Goal: Information Seeking & Learning: Find specific fact

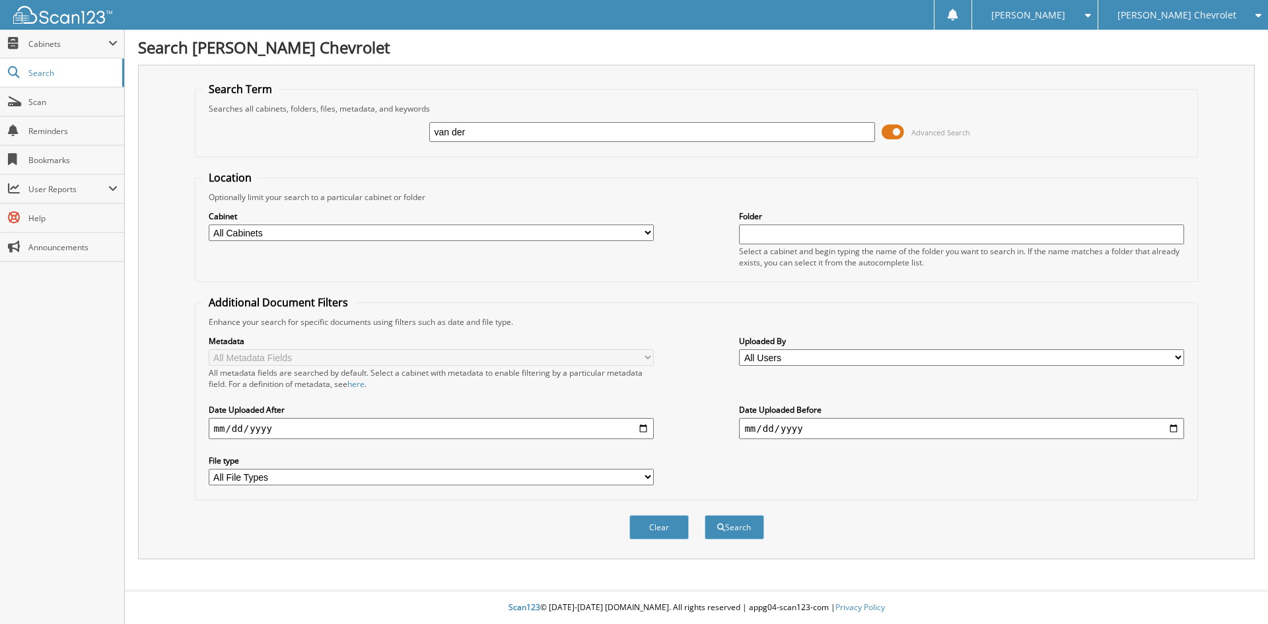
type input "van der"
click at [705, 515] on button "Search" at bounding box center [734, 527] width 59 height 24
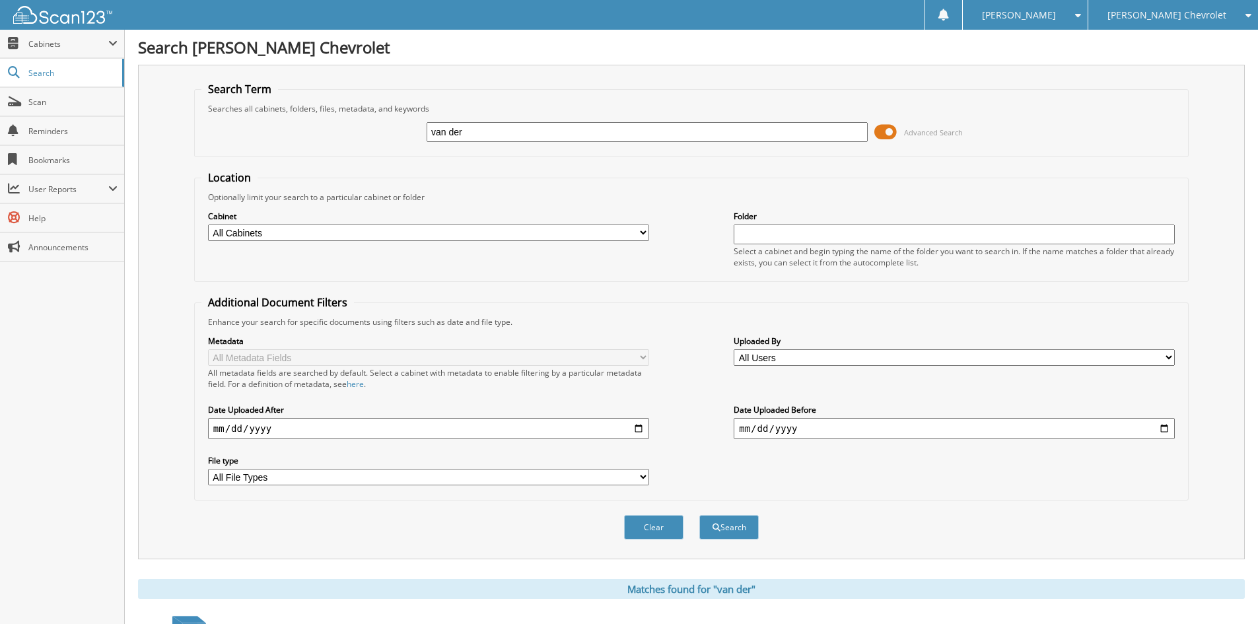
click at [456, 136] on input "van der" at bounding box center [647, 132] width 441 height 20
type input "vander"
click at [699, 515] on button "Search" at bounding box center [728, 527] width 59 height 24
click at [483, 132] on input "vander" at bounding box center [647, 132] width 441 height 20
click at [445, 129] on input "vander" at bounding box center [647, 132] width 441 height 20
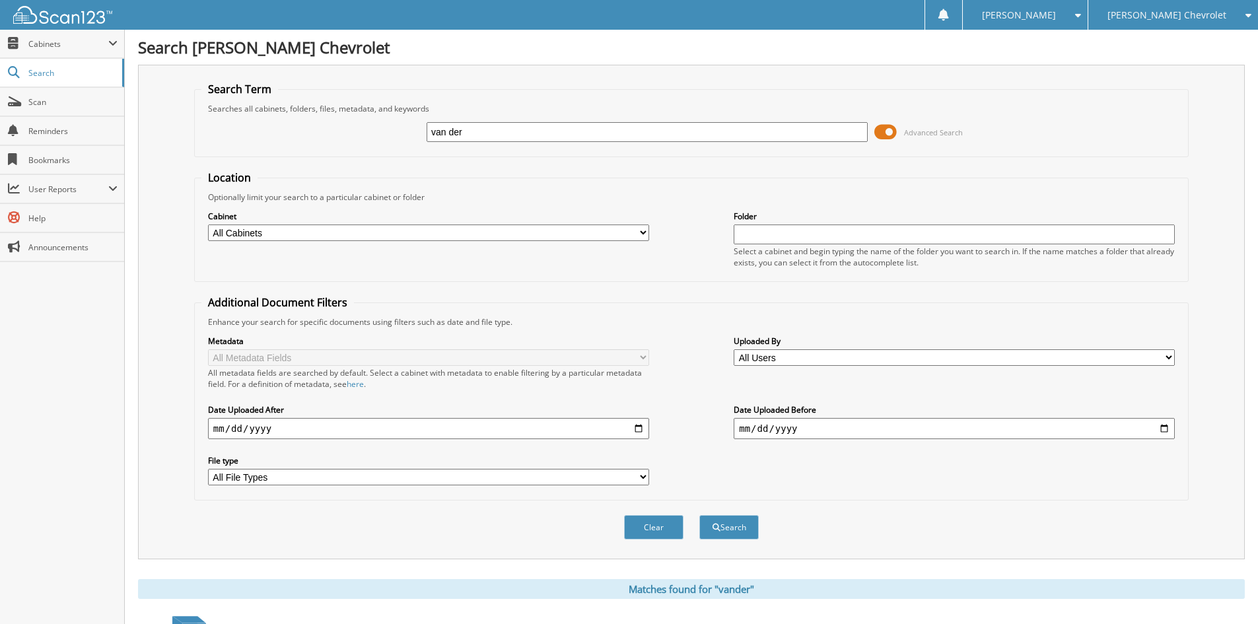
click at [488, 136] on input "van der" at bounding box center [647, 132] width 441 height 20
type input "van der mer"
click at [699, 515] on button "Search" at bounding box center [728, 527] width 59 height 24
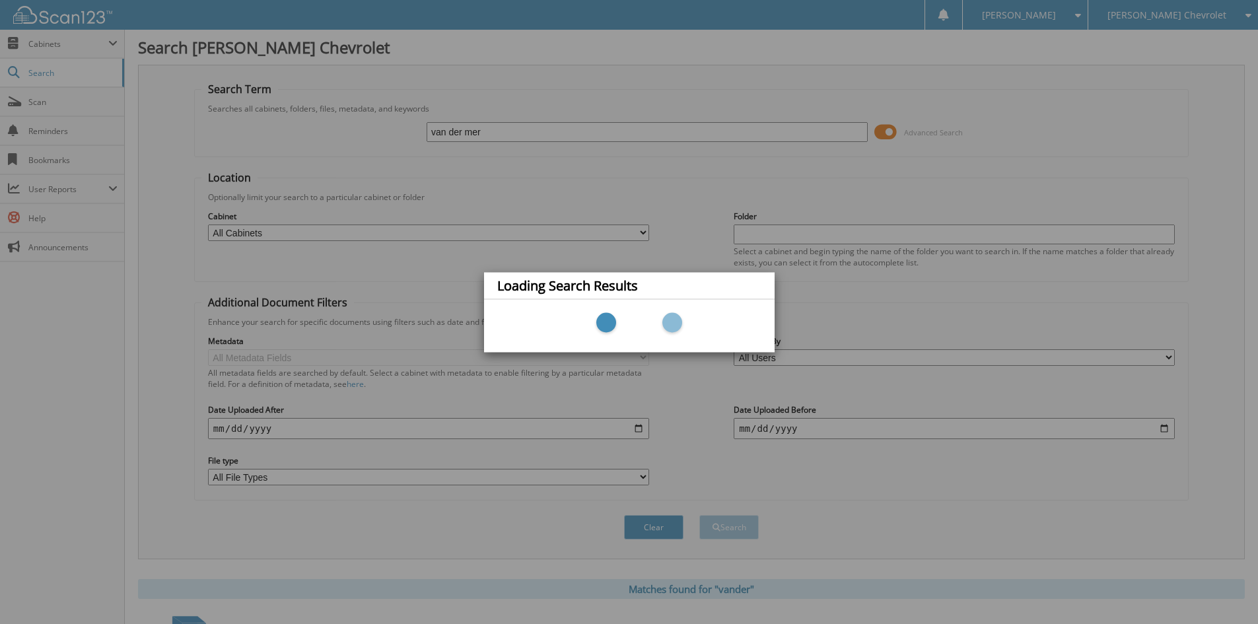
click at [651, 283] on div "Loading Search Results" at bounding box center [629, 285] width 291 height 27
click at [638, 281] on h4 "Loading Search Results" at bounding box center [567, 285] width 141 height 13
click at [625, 280] on h4 "Loading Search Results" at bounding box center [567, 285] width 141 height 13
click at [501, 283] on div "Loading Search Results" at bounding box center [629, 285] width 291 height 27
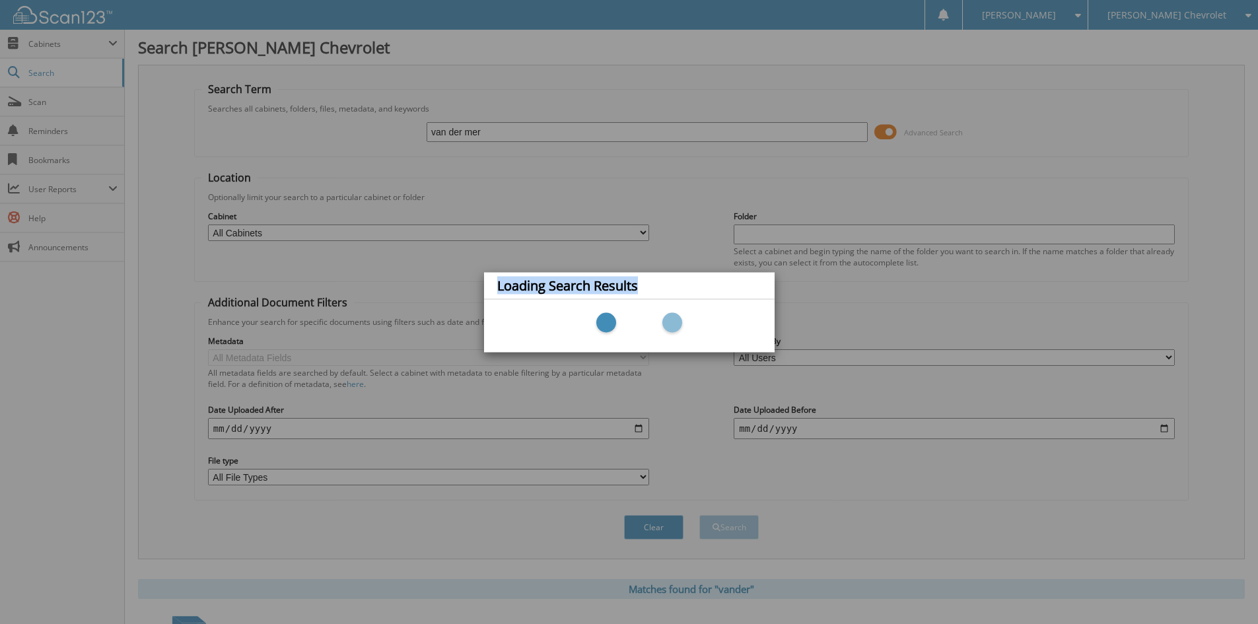
click at [501, 283] on div "Loading Search Results" at bounding box center [629, 285] width 291 height 27
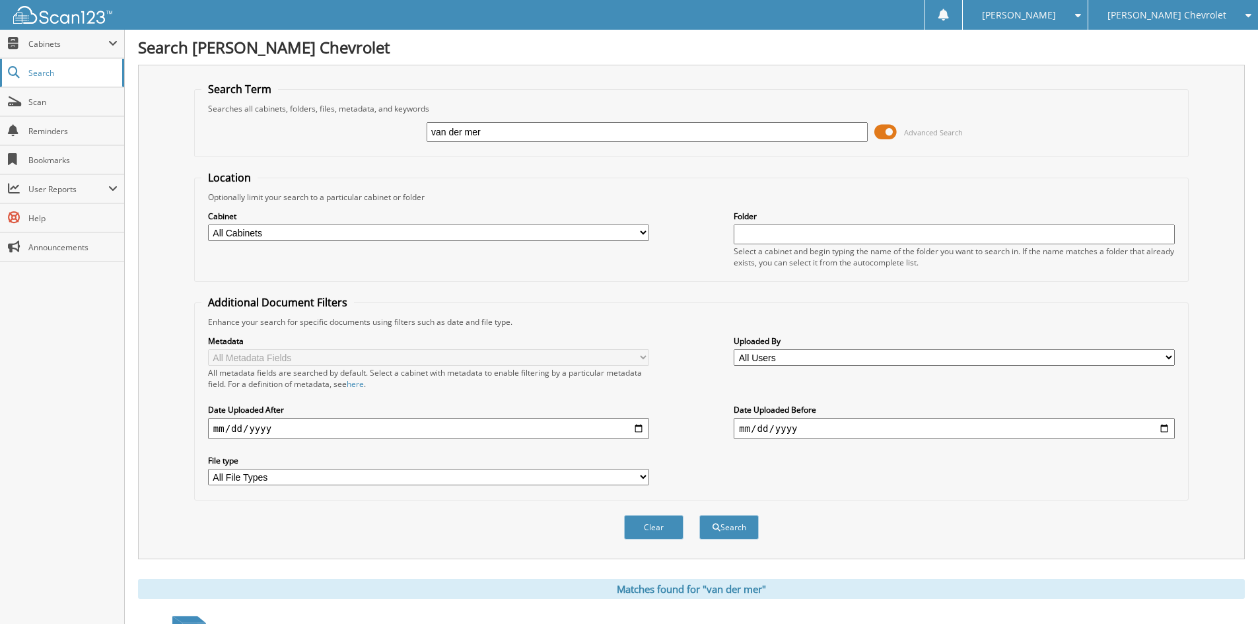
click at [50, 75] on span "Search" at bounding box center [71, 72] width 87 height 11
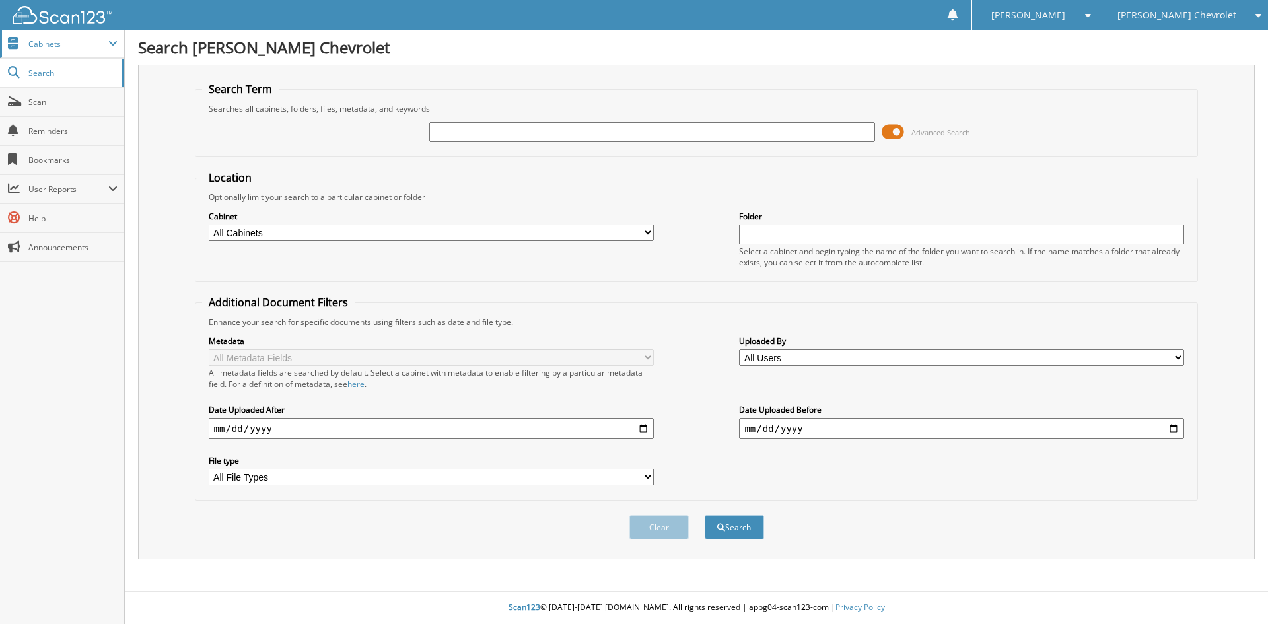
click at [39, 43] on span "Cabinets" at bounding box center [68, 43] width 80 height 11
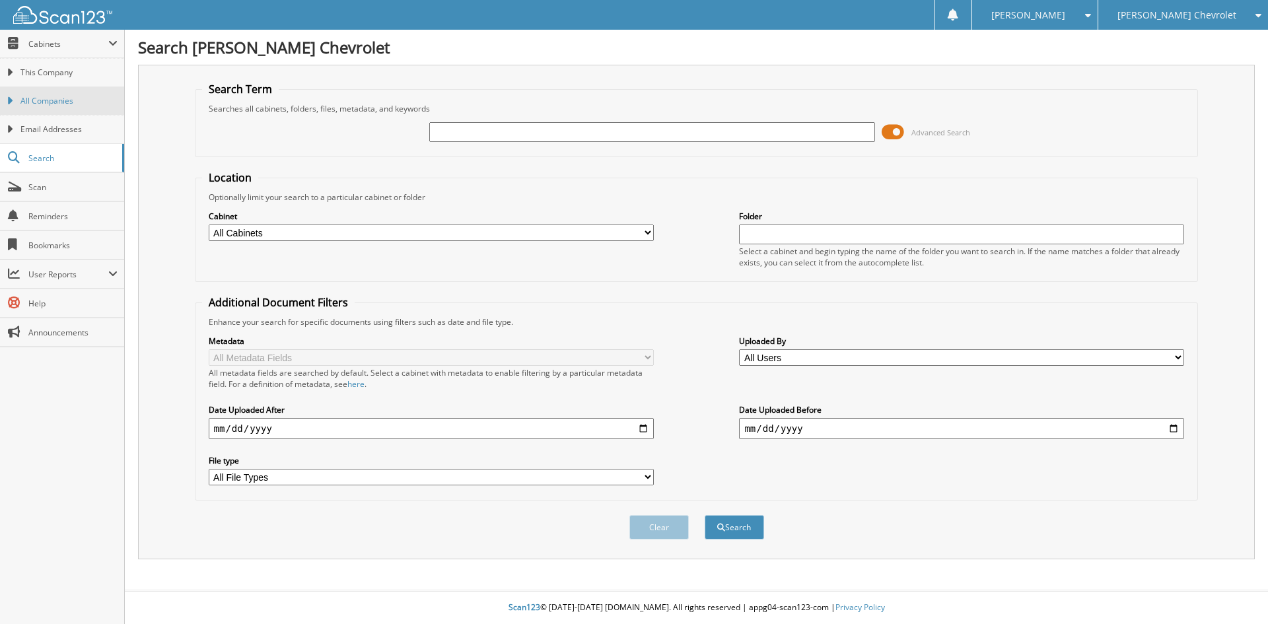
click at [48, 104] on span "All Companies" at bounding box center [68, 101] width 97 height 12
